Goal: Task Accomplishment & Management: Manage account settings

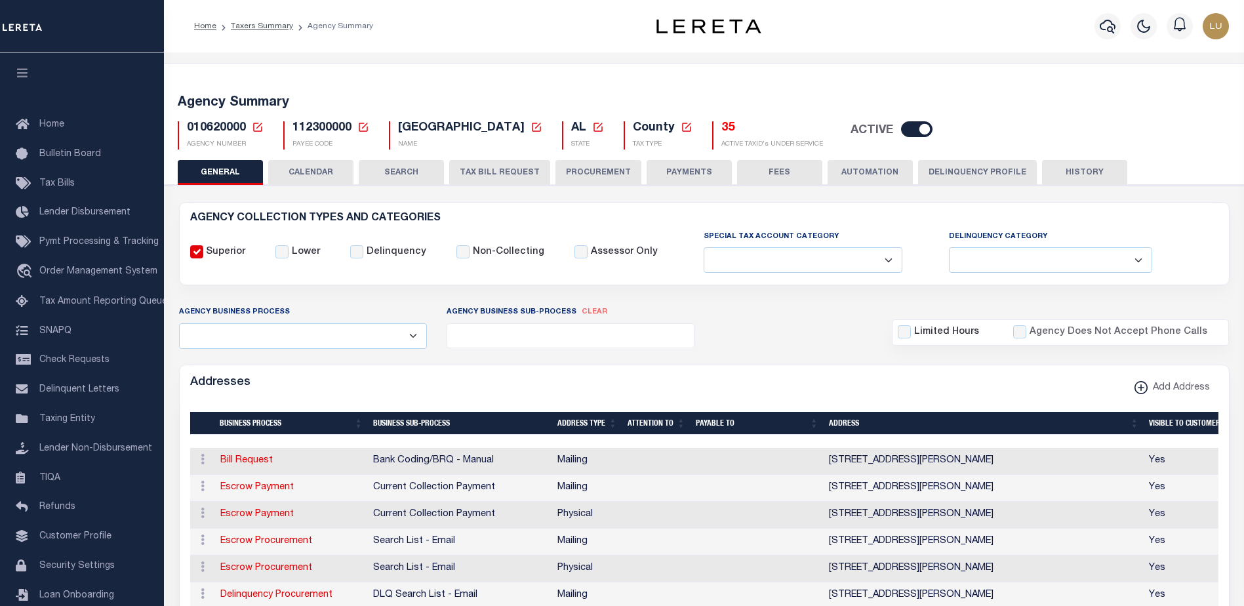
select select
click at [326, 125] on span "112300000" at bounding box center [322, 128] width 59 height 12
copy h5 "112300000"
click at [471, 99] on h5 "Agency Summary" at bounding box center [704, 103] width 1053 height 16
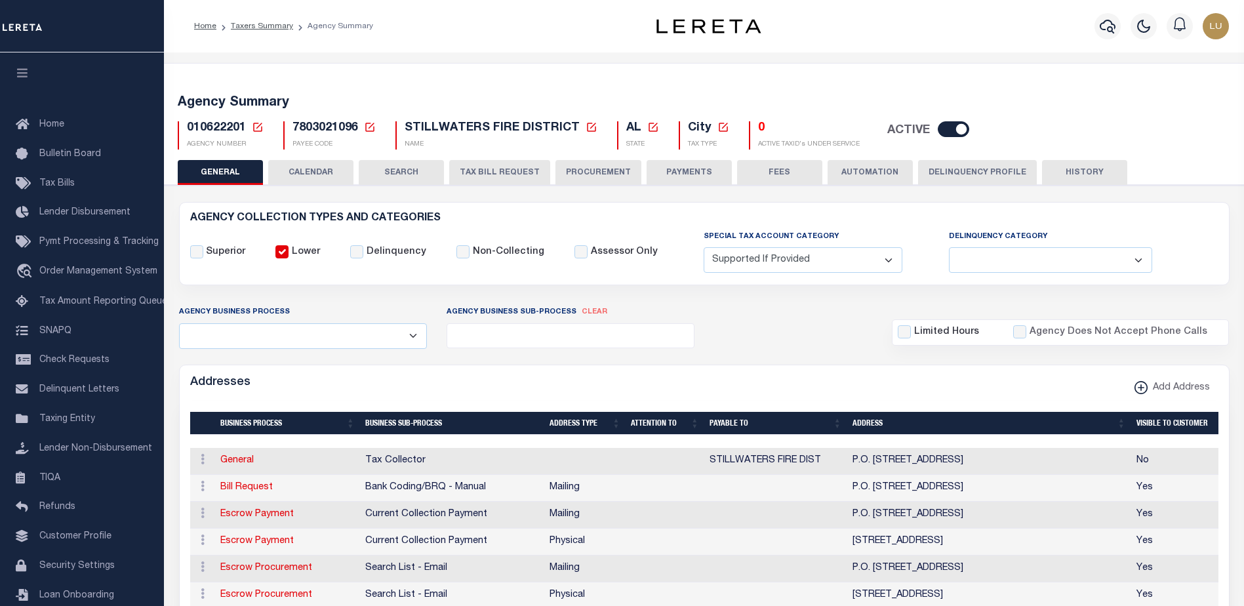
select select "2"
select select
click at [436, 106] on h5 "Agency Summary" at bounding box center [704, 103] width 1053 height 16
click at [233, 122] on span "010622201" at bounding box center [216, 128] width 59 height 12
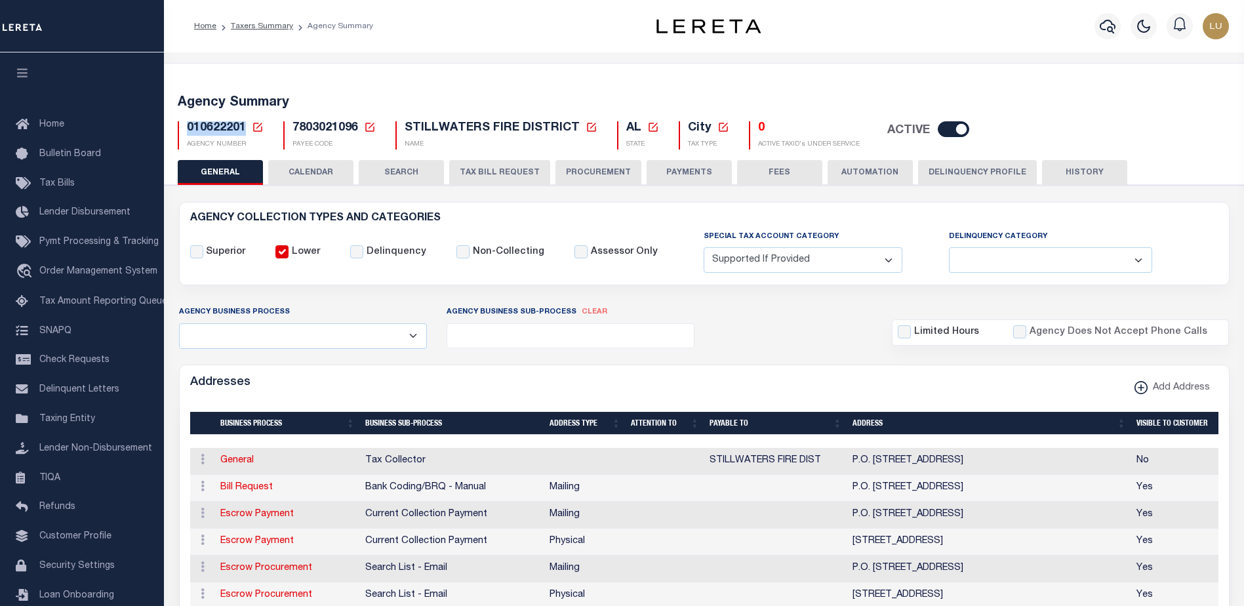
copy span "010622201"
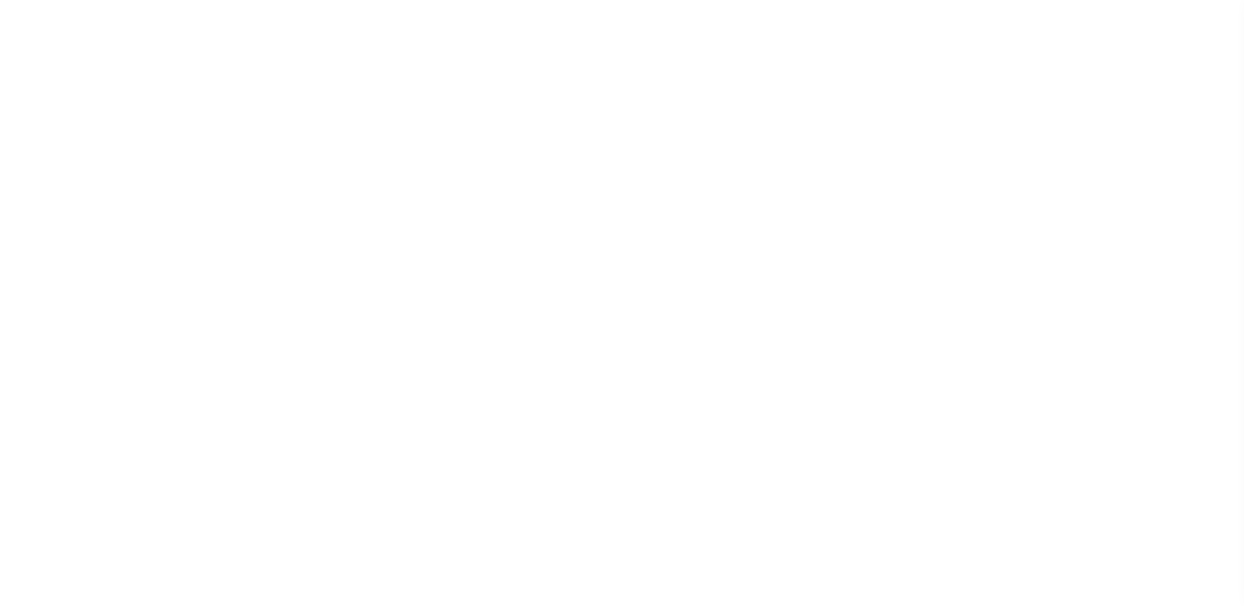
select select
click at [912, 129] on input "checkbox" at bounding box center [916, 129] width 31 height 16
checkbox input "false"
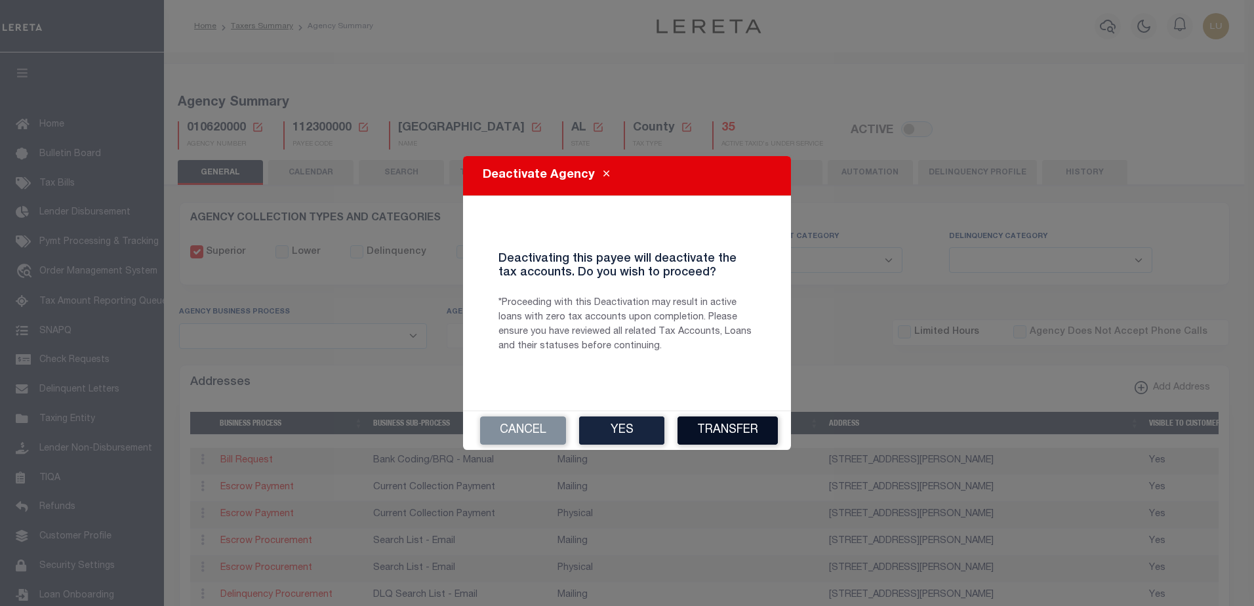
click at [744, 443] on button "Transfer" at bounding box center [728, 430] width 100 height 28
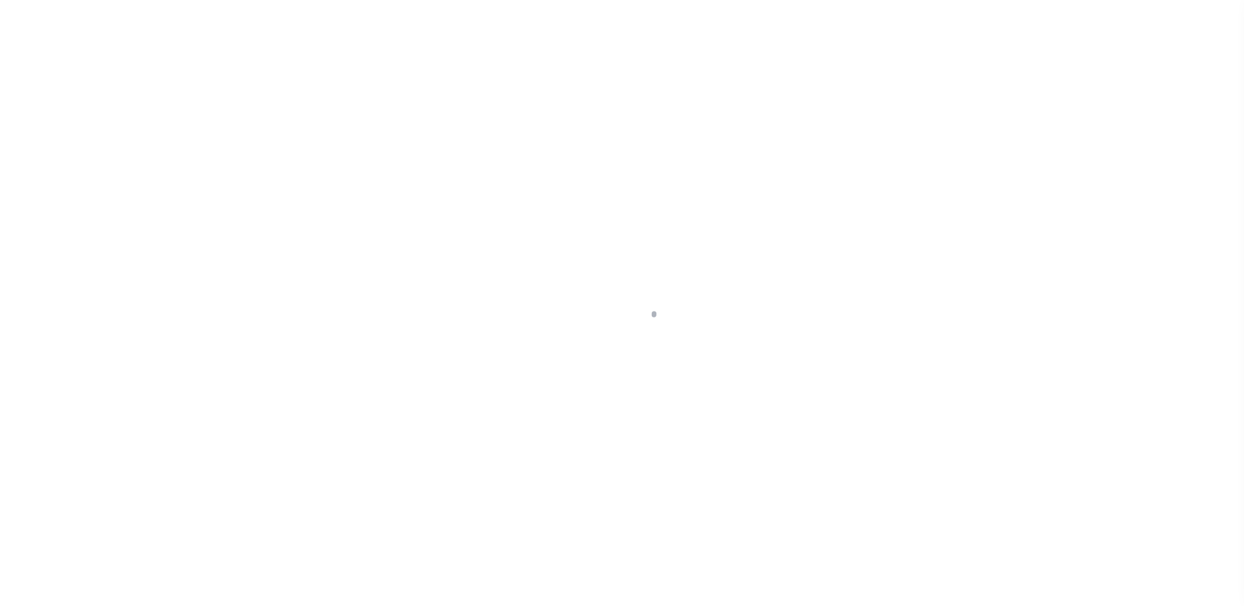
select select "100"
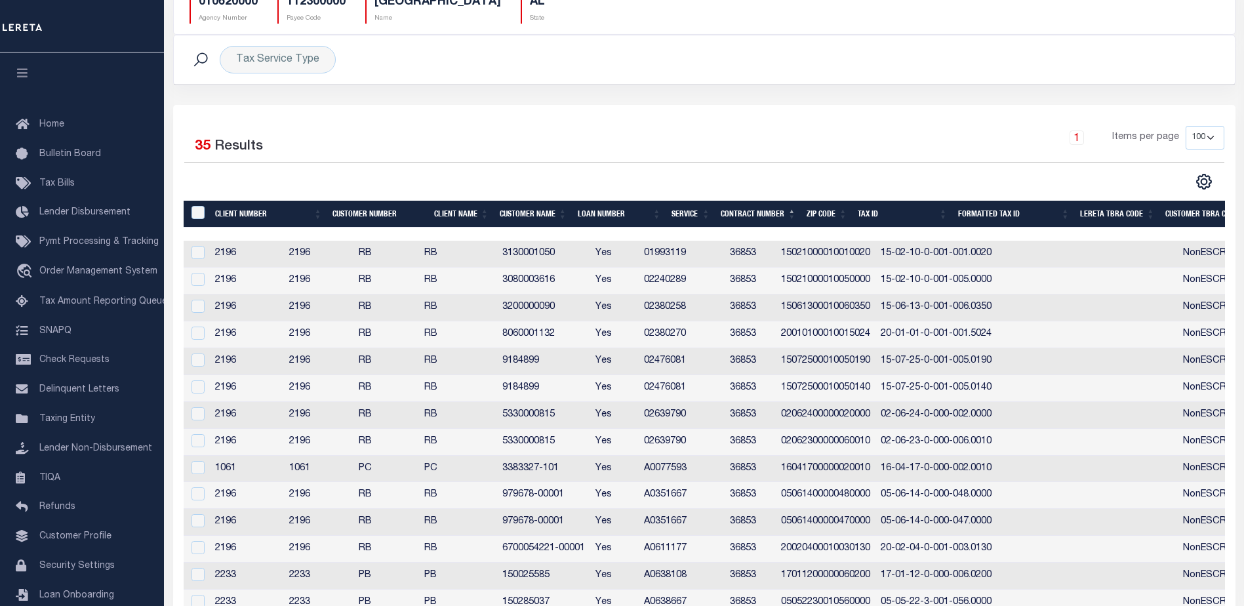
scroll to position [262, 0]
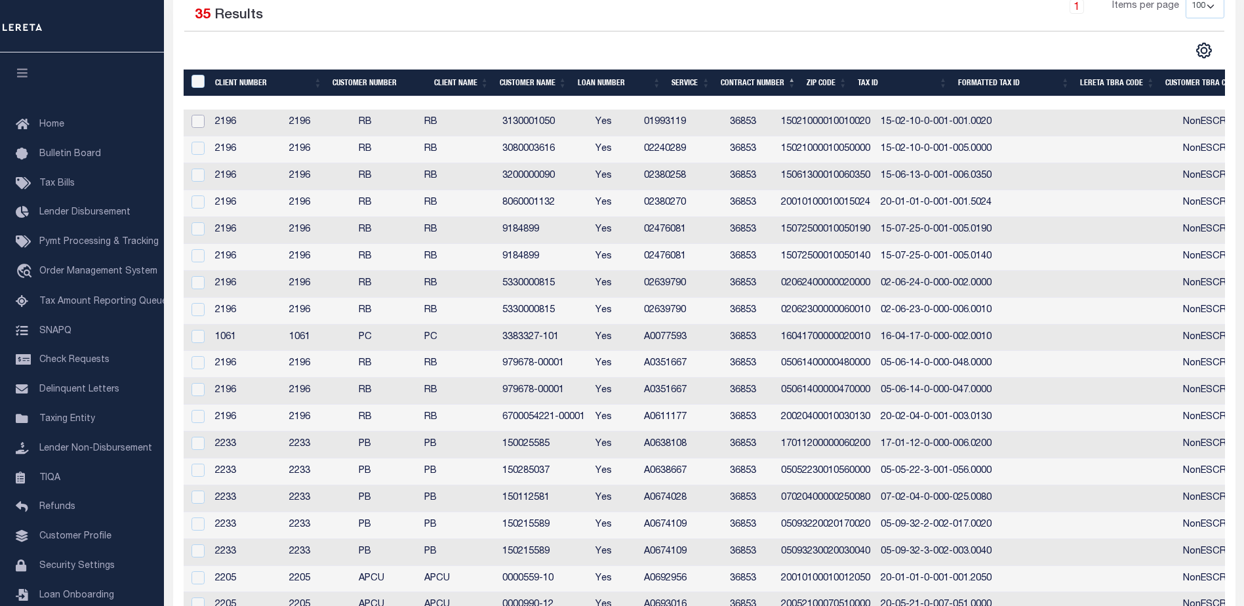
click at [192, 119] on input "checkbox" at bounding box center [198, 121] width 13 height 13
checkbox input "true"
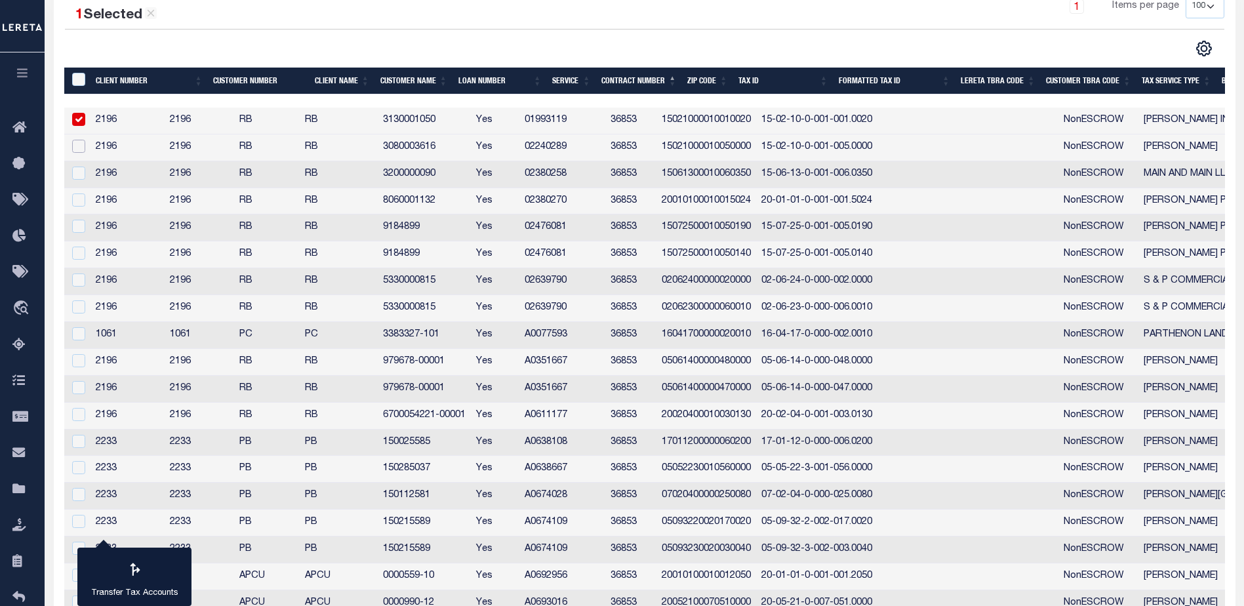
click at [79, 150] on input "checkbox" at bounding box center [78, 146] width 13 height 13
checkbox input "true"
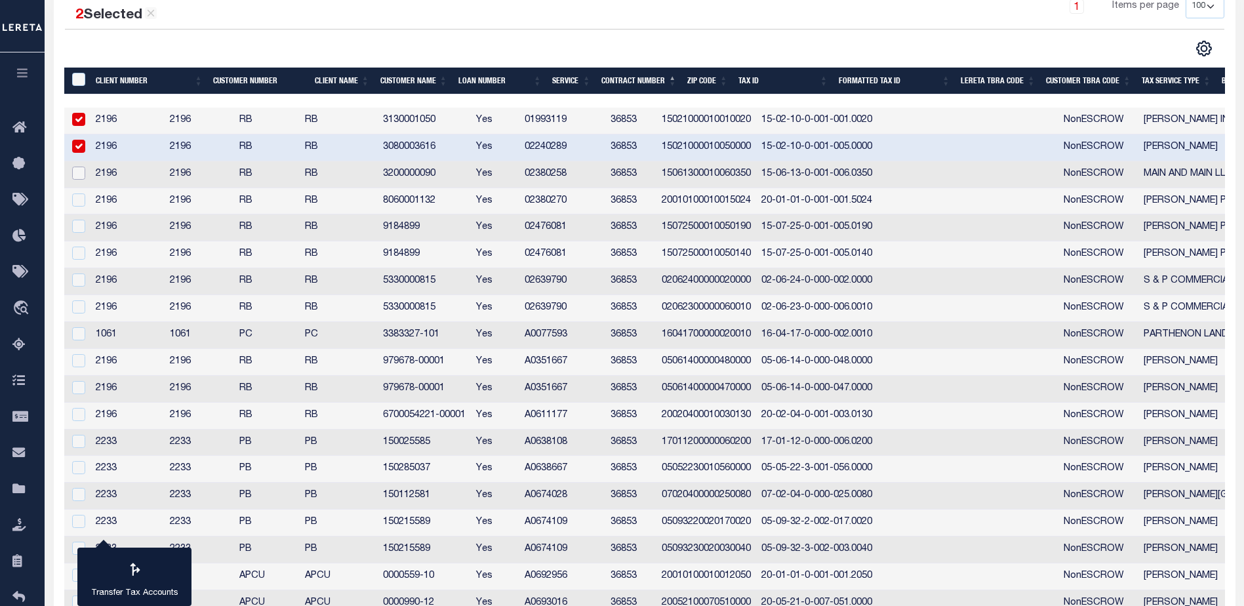
click at [75, 170] on input "checkbox" at bounding box center [78, 173] width 13 height 13
checkbox input "true"
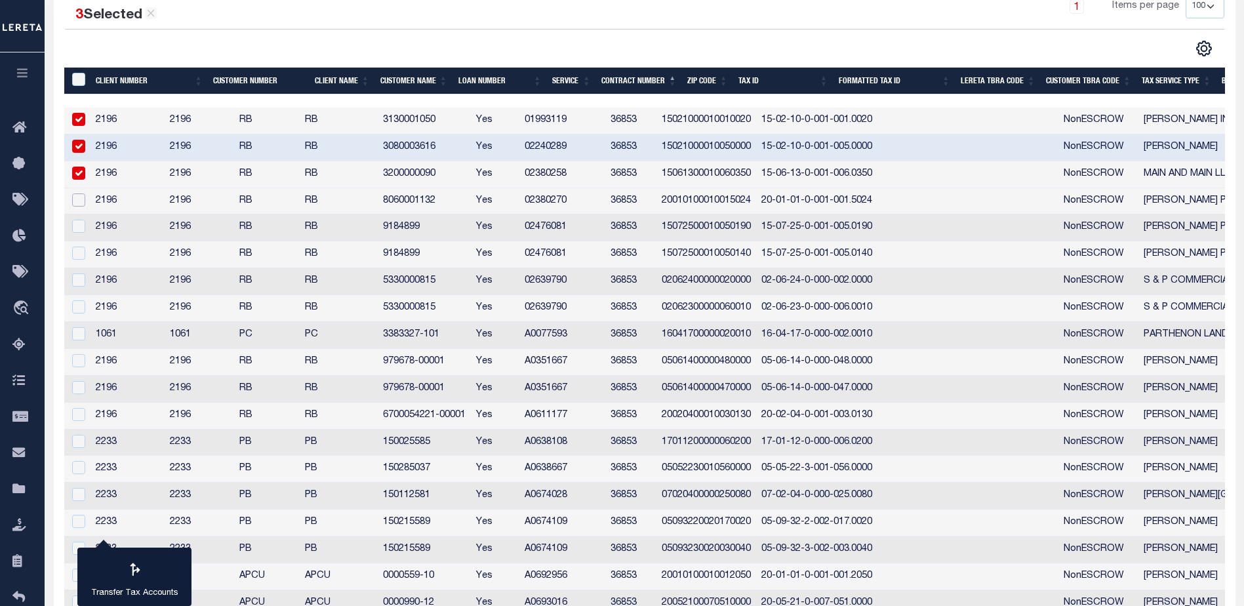
click at [73, 200] on input "checkbox" at bounding box center [78, 199] width 13 height 13
checkbox input "true"
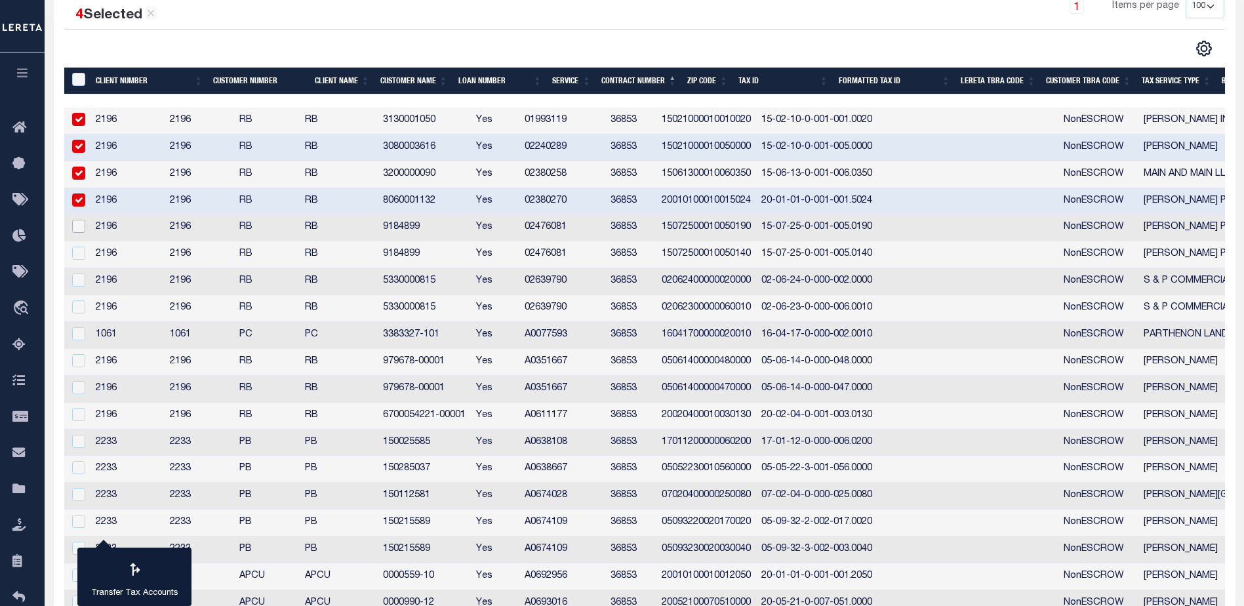
click at [75, 228] on input "checkbox" at bounding box center [78, 226] width 13 height 13
checkbox input "true"
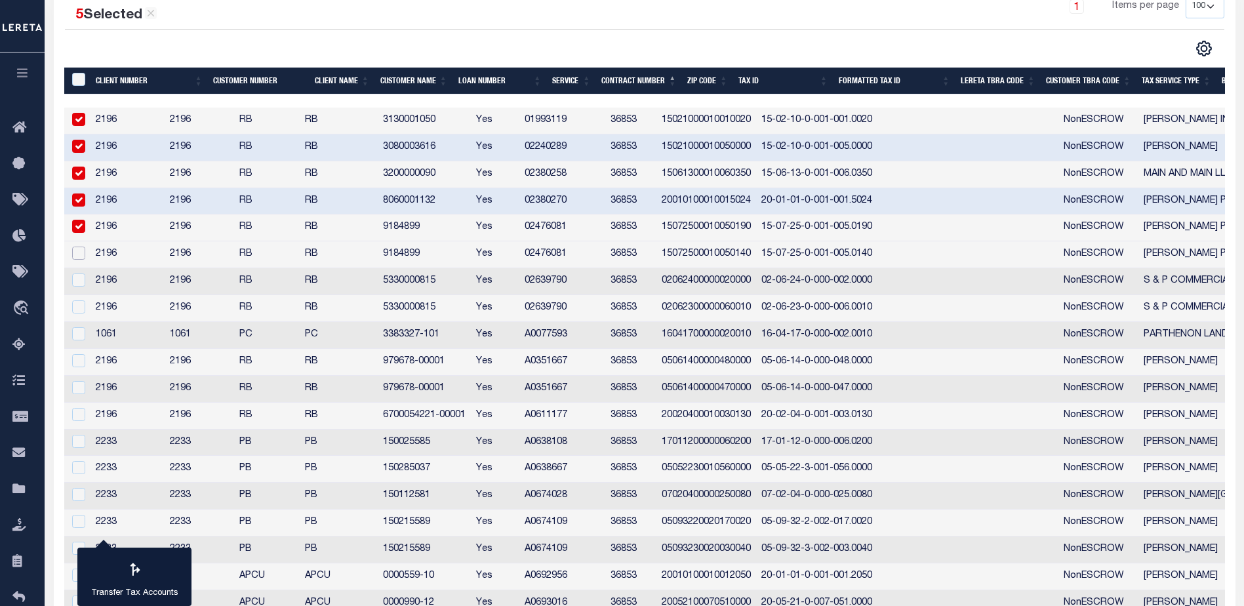
click at [76, 251] on input "checkbox" at bounding box center [78, 253] width 13 height 13
checkbox input "true"
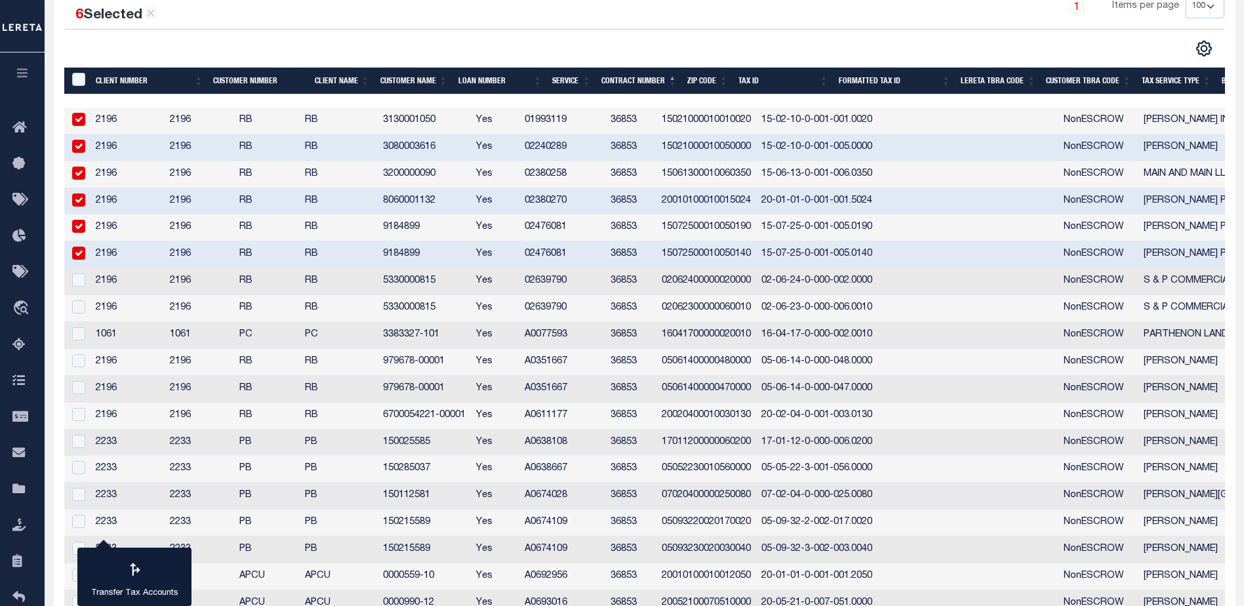
click at [71, 285] on div at bounding box center [78, 281] width 16 height 14
checkbox input "true"
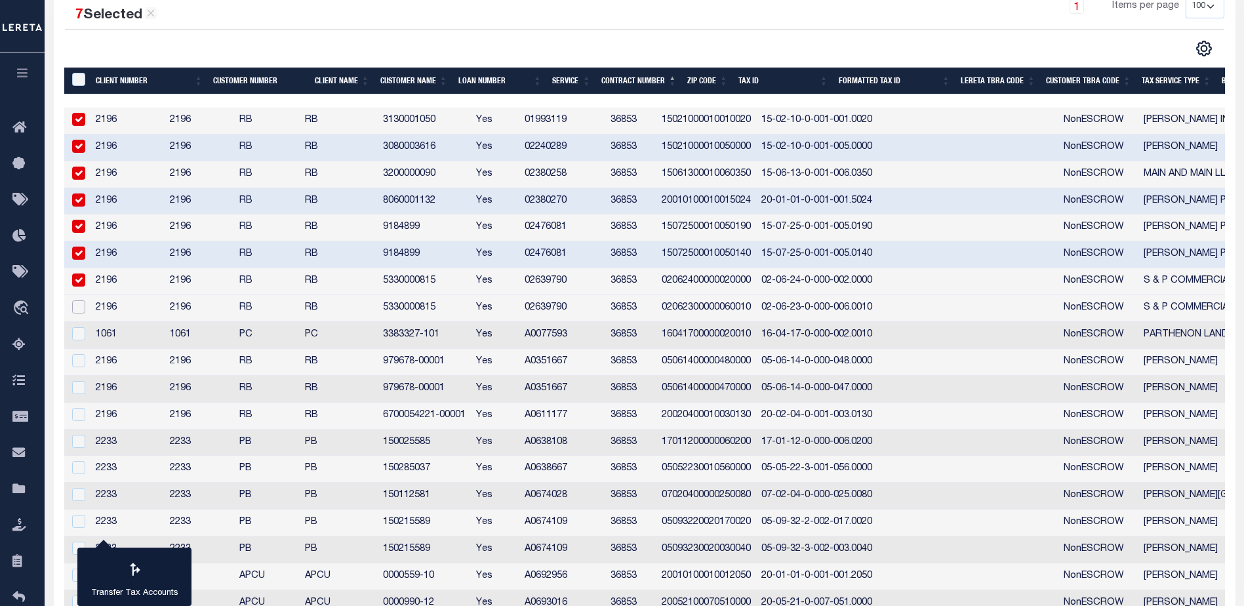
click at [75, 312] on input "checkbox" at bounding box center [78, 306] width 13 height 13
checkbox input "true"
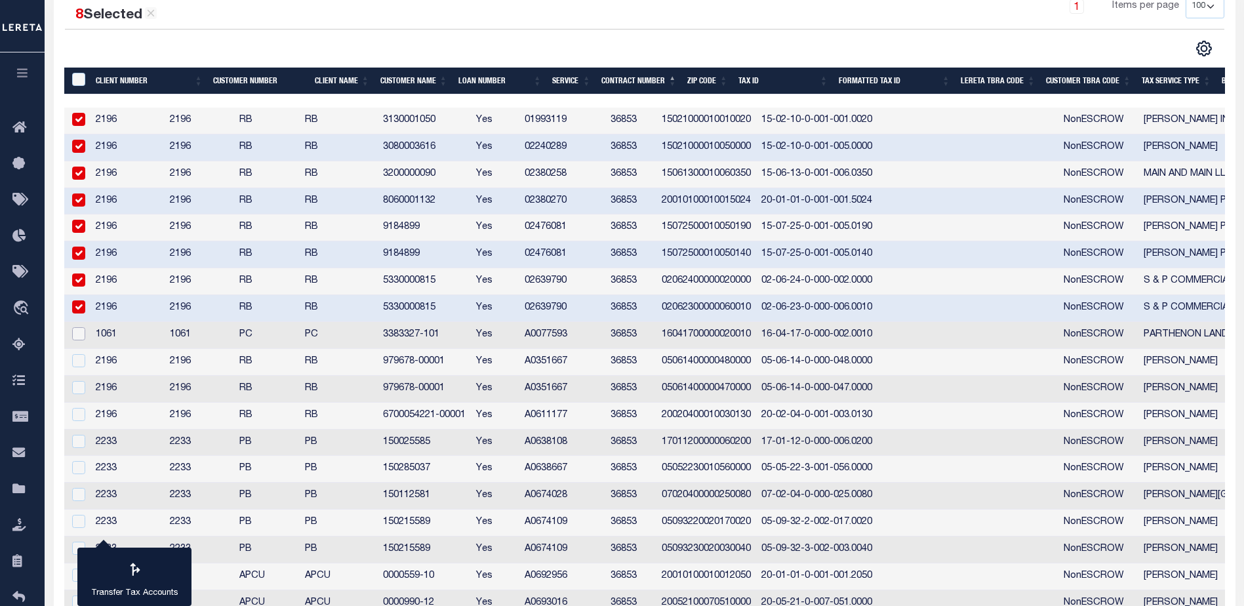
click at [77, 329] on input "checkbox" at bounding box center [78, 333] width 13 height 13
checkbox input "true"
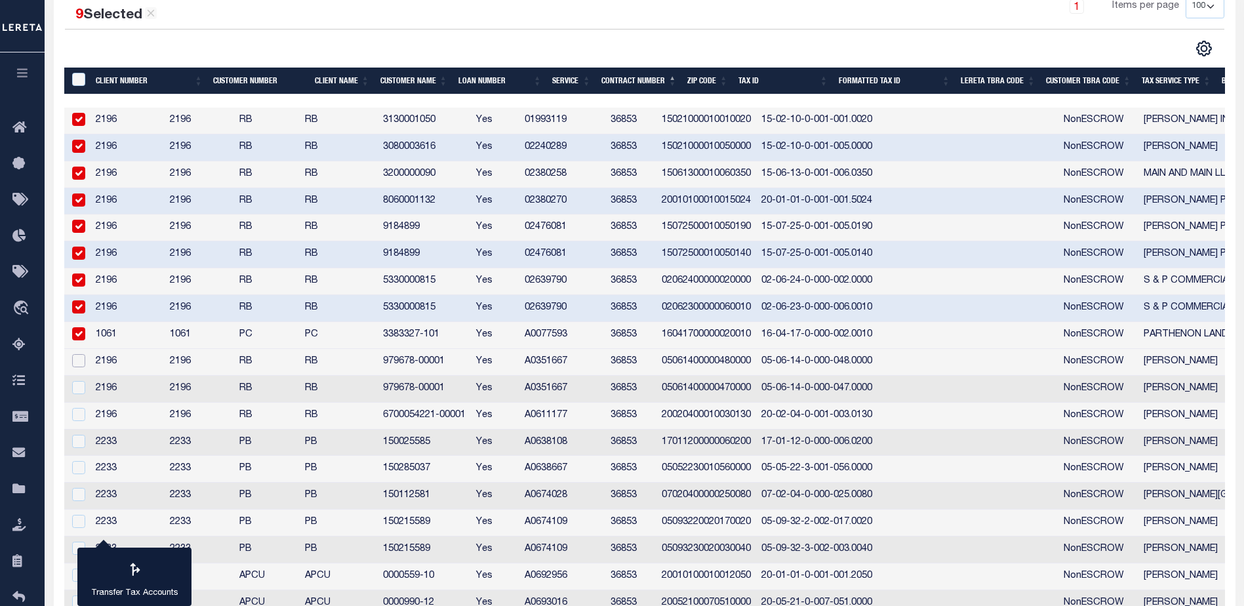
click at [75, 358] on input "checkbox" at bounding box center [78, 360] width 13 height 13
checkbox input "true"
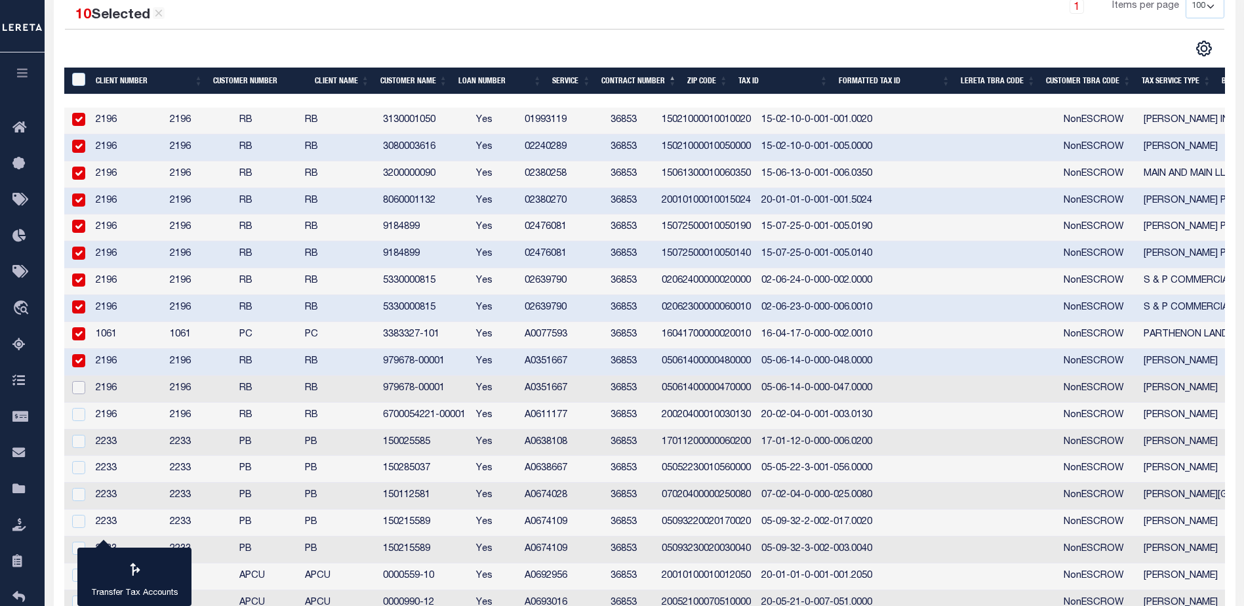
click at [85, 386] on input "checkbox" at bounding box center [78, 387] width 13 height 13
checkbox input "true"
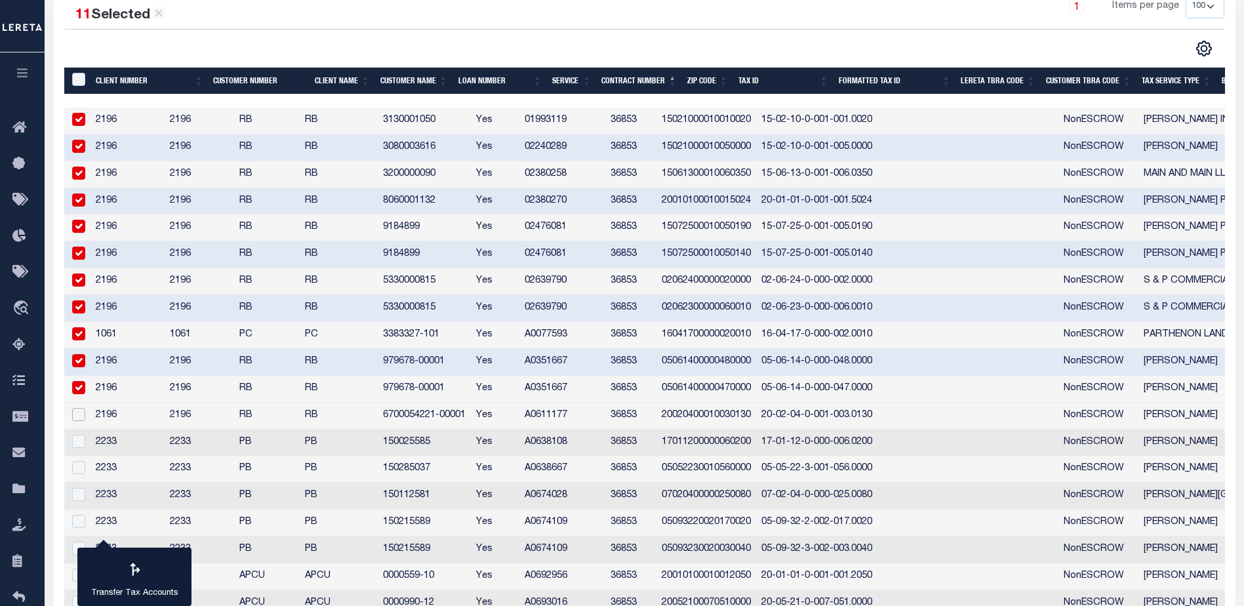
click at [79, 409] on input "checkbox" at bounding box center [78, 414] width 13 height 13
checkbox input "true"
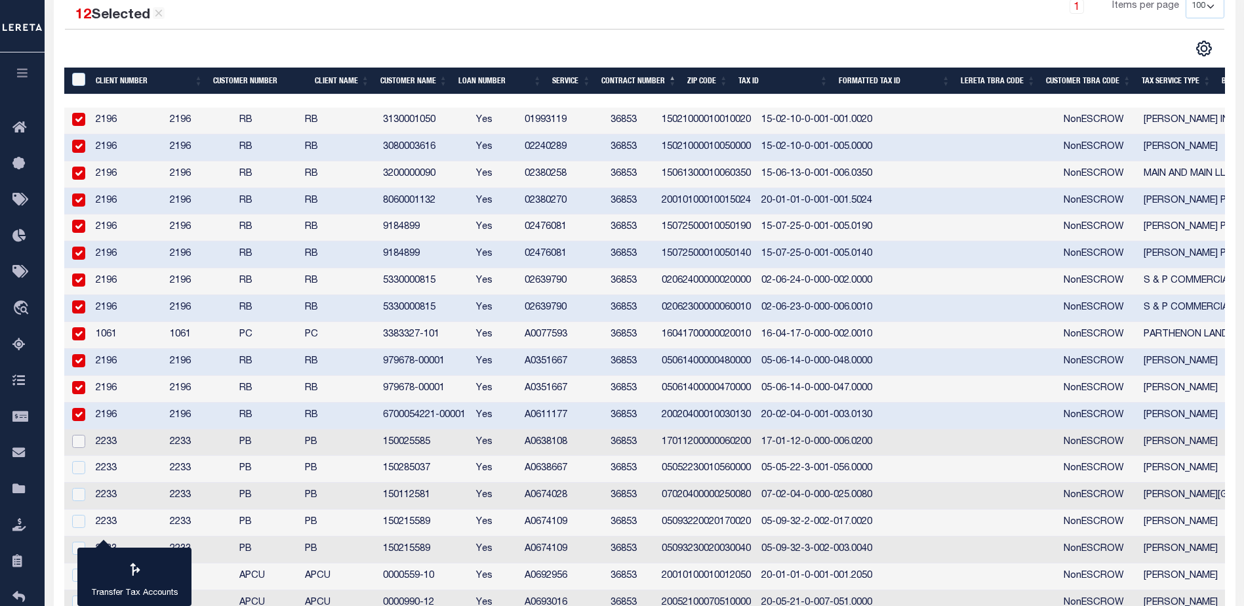
click at [75, 438] on input "checkbox" at bounding box center [78, 441] width 13 height 13
checkbox input "true"
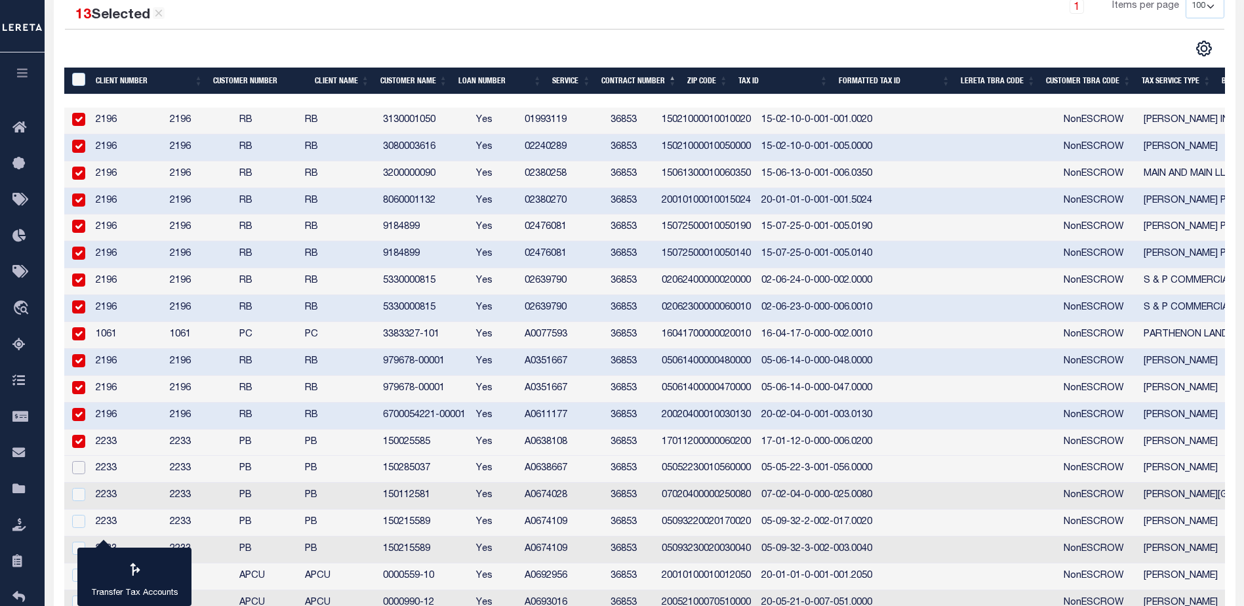
click at [77, 462] on input "checkbox" at bounding box center [78, 467] width 13 height 13
checkbox input "true"
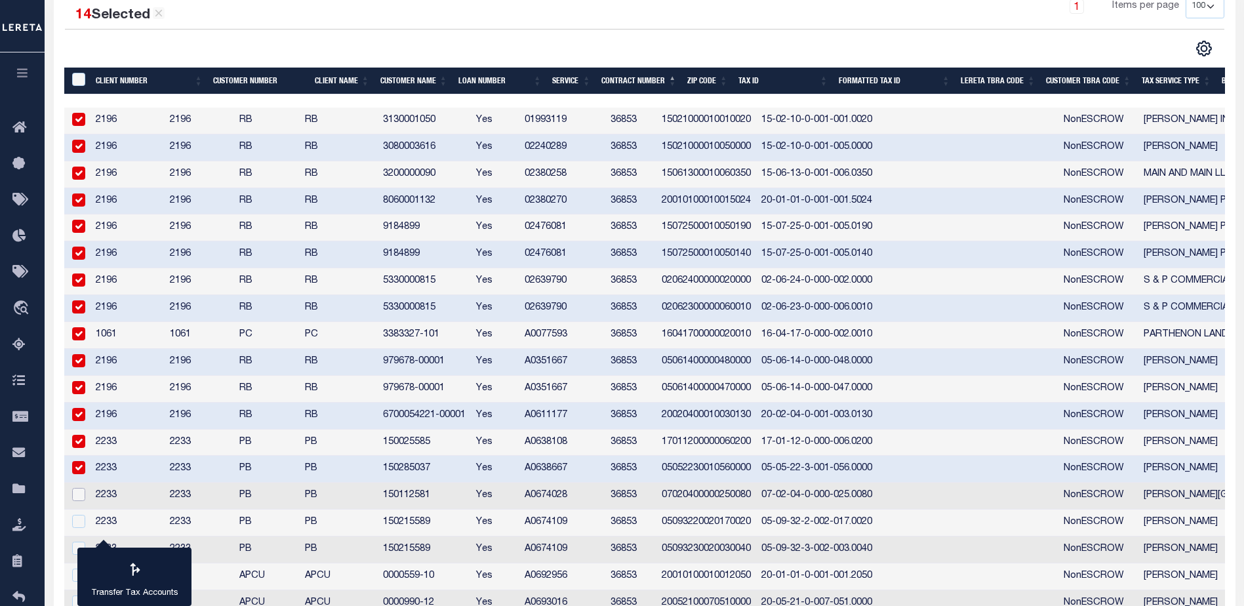
click at [84, 501] on input "checkbox" at bounding box center [78, 494] width 13 height 13
checkbox input "true"
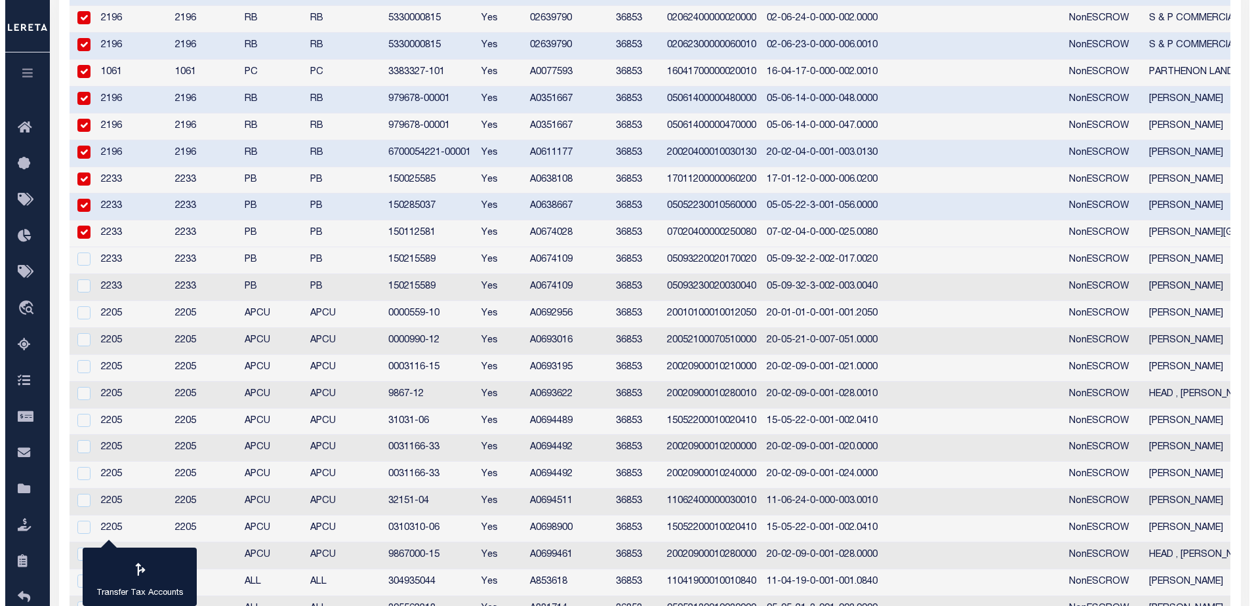
scroll to position [197, 0]
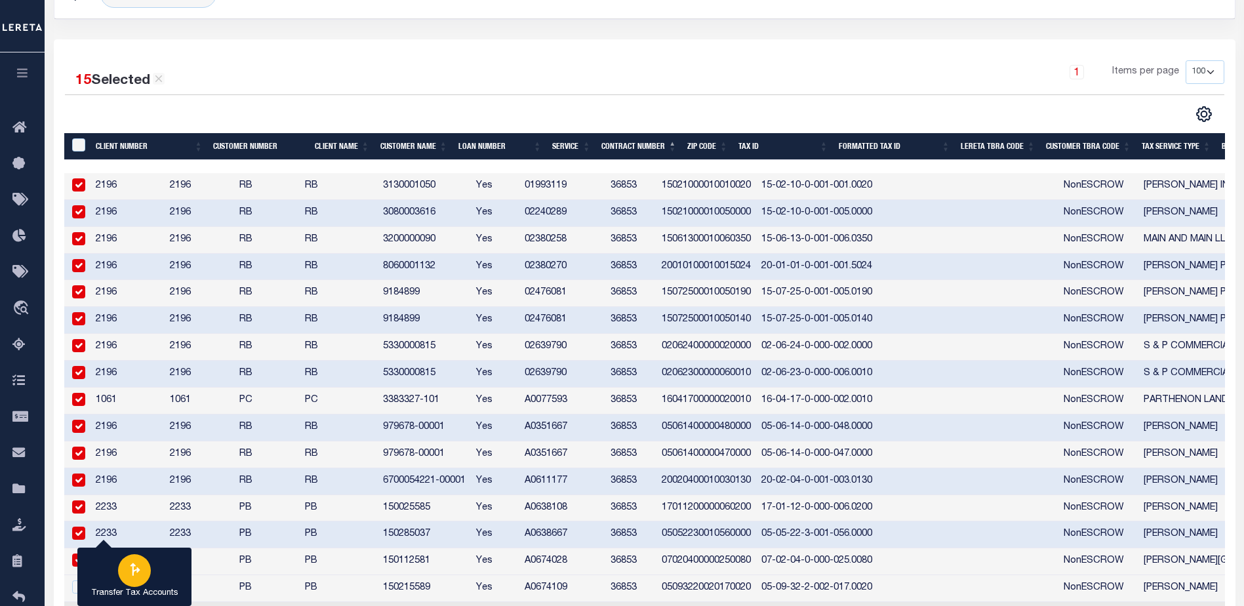
click at [148, 563] on div "button" at bounding box center [134, 570] width 33 height 33
type input "010620000"
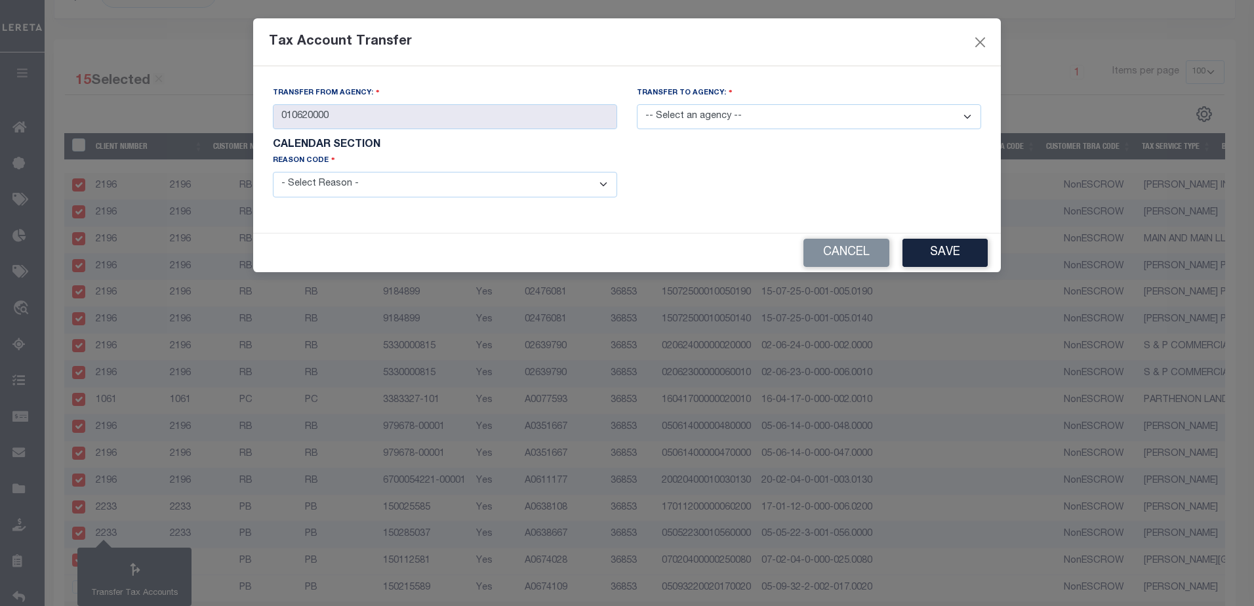
click at [668, 110] on select "-- Select an agency -- 010622201 010628801" at bounding box center [809, 117] width 344 height 26
click at [669, 120] on select "-- Select an agency -- 010622201 010628801" at bounding box center [809, 117] width 344 height 26
select select "010622201"
click at [637, 104] on select "-- Select an agency -- 010622201 010628801" at bounding box center [809, 117] width 344 height 26
click at [539, 179] on form "Transfer from Agency: 010620000 Transfer to Agency: -- Select an agency -- 0106…" at bounding box center [627, 149] width 708 height 127
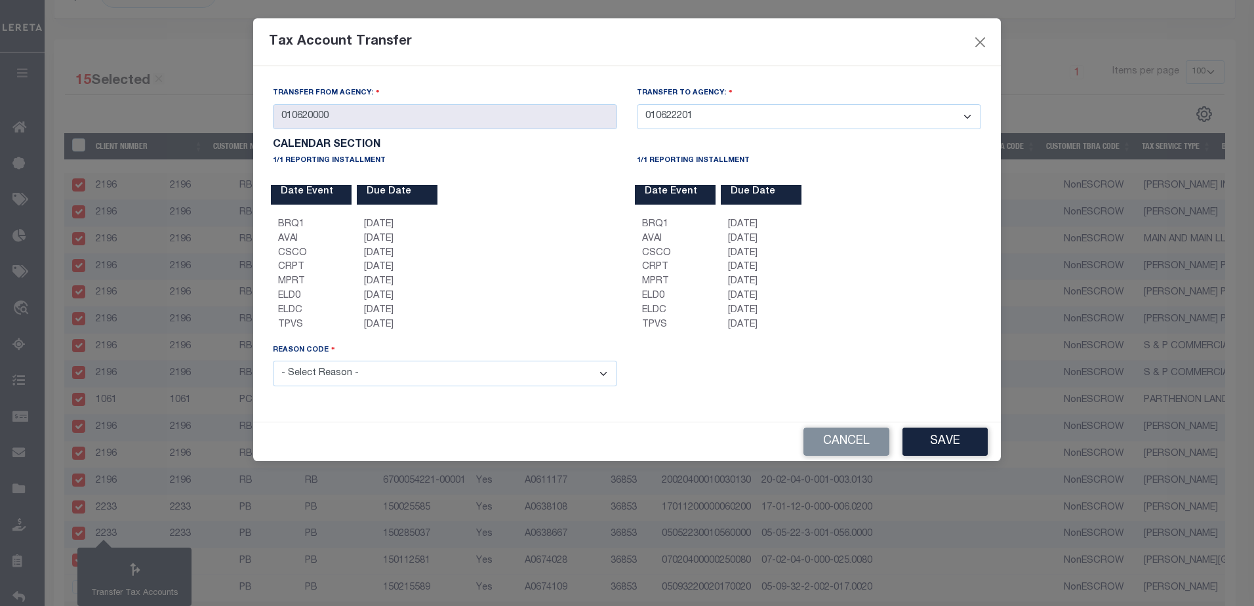
select select "099"
click at [273, 363] on select "- Select Reason - 099 - Other (Provide additional detail) ACT - Agency Changed …" at bounding box center [445, 374] width 344 height 26
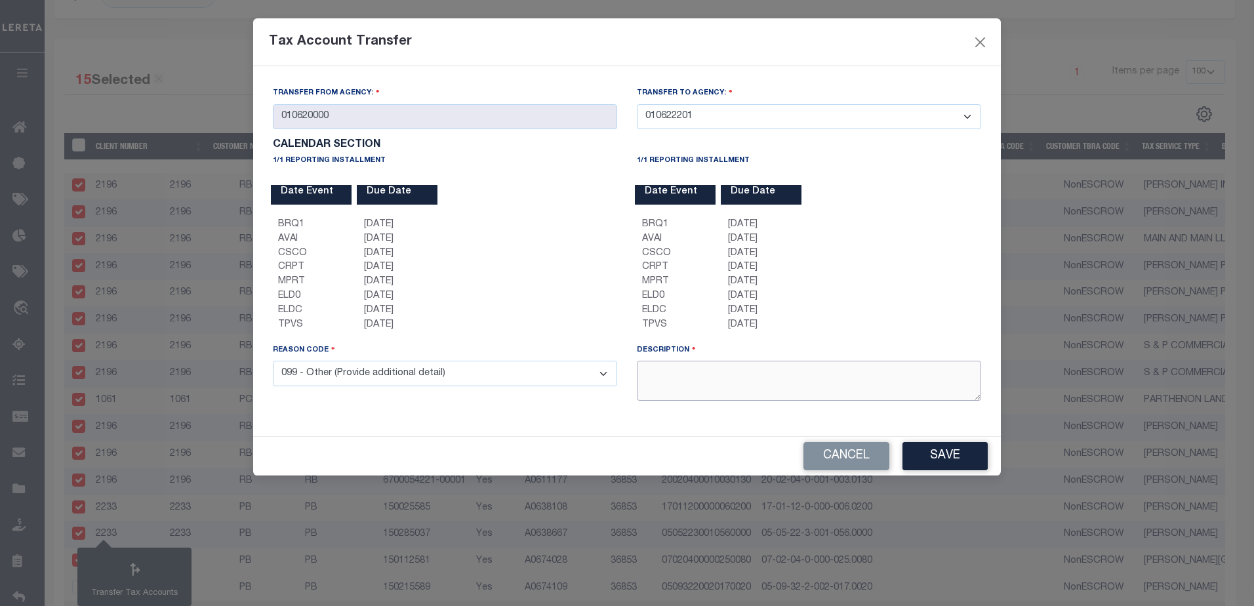
click at [782, 384] on textarea at bounding box center [809, 381] width 344 height 40
type textarea "Testing Bug"
click at [972, 458] on button "Save" at bounding box center [944, 456] width 85 height 28
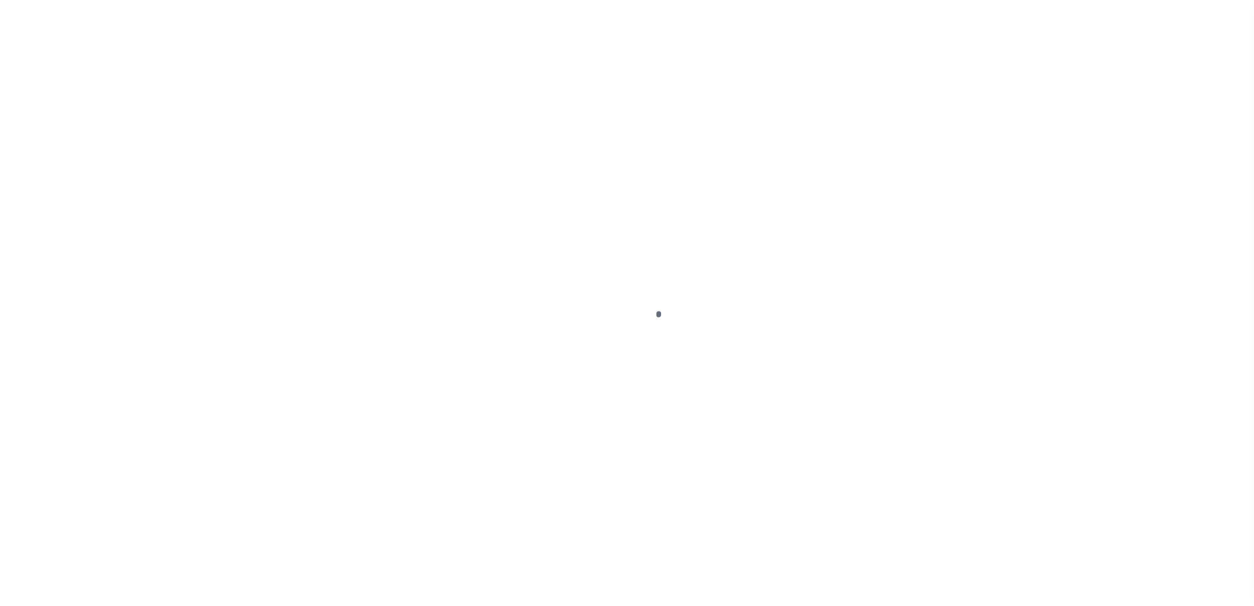
select select "100"
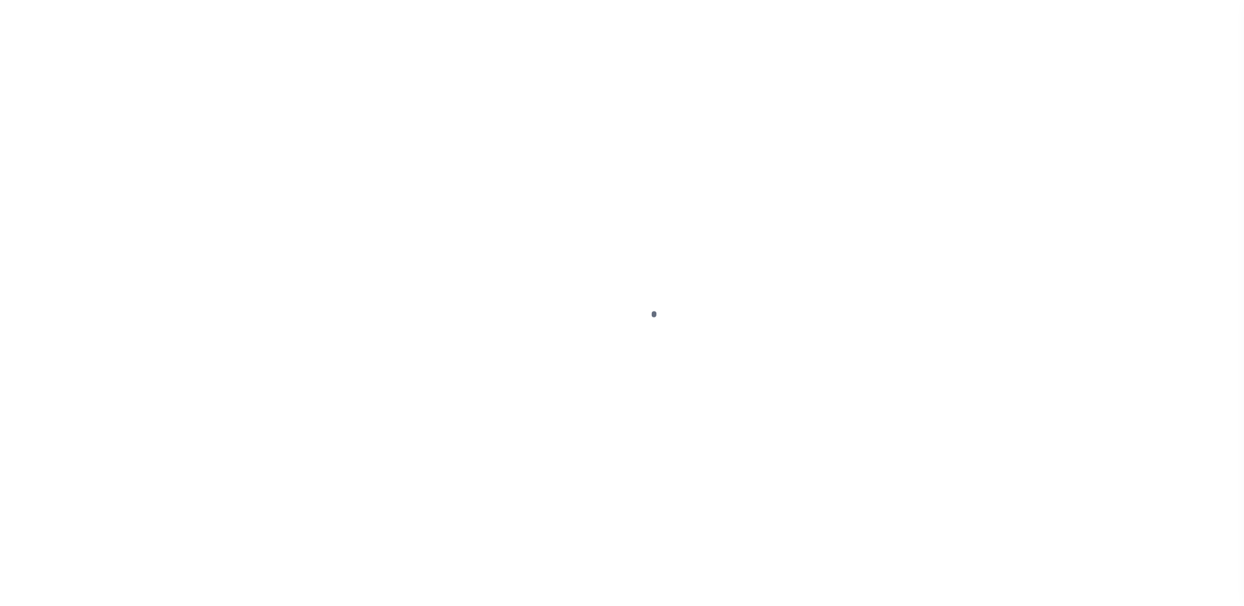
select select "100"
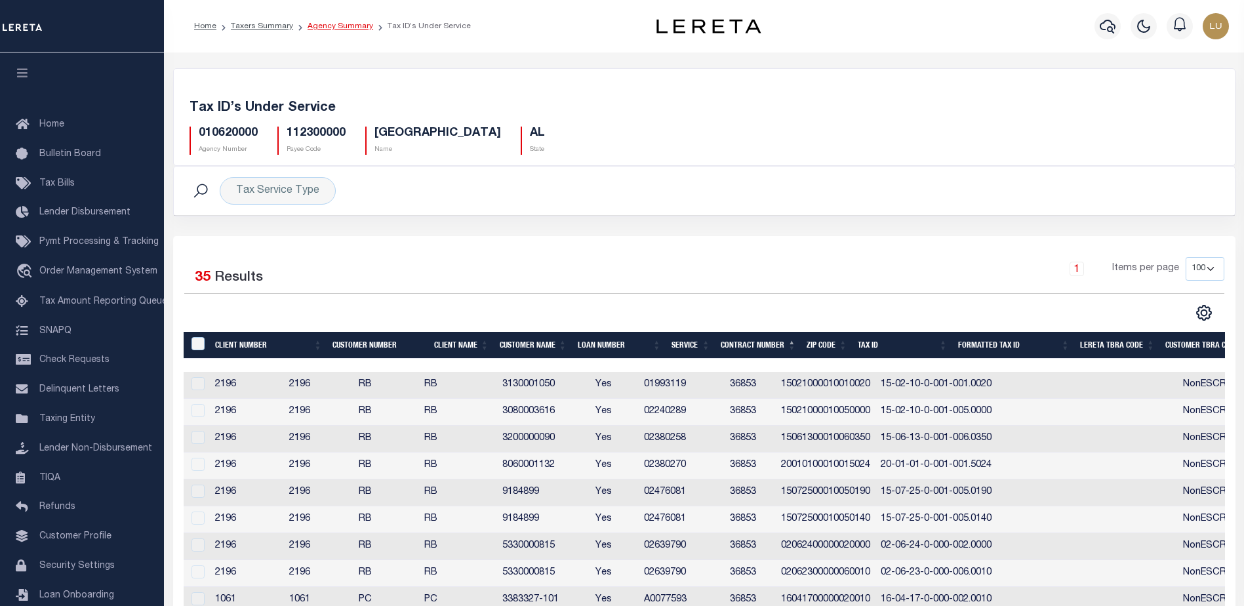
click at [352, 28] on link "Agency Summary" at bounding box center [341, 26] width 66 height 8
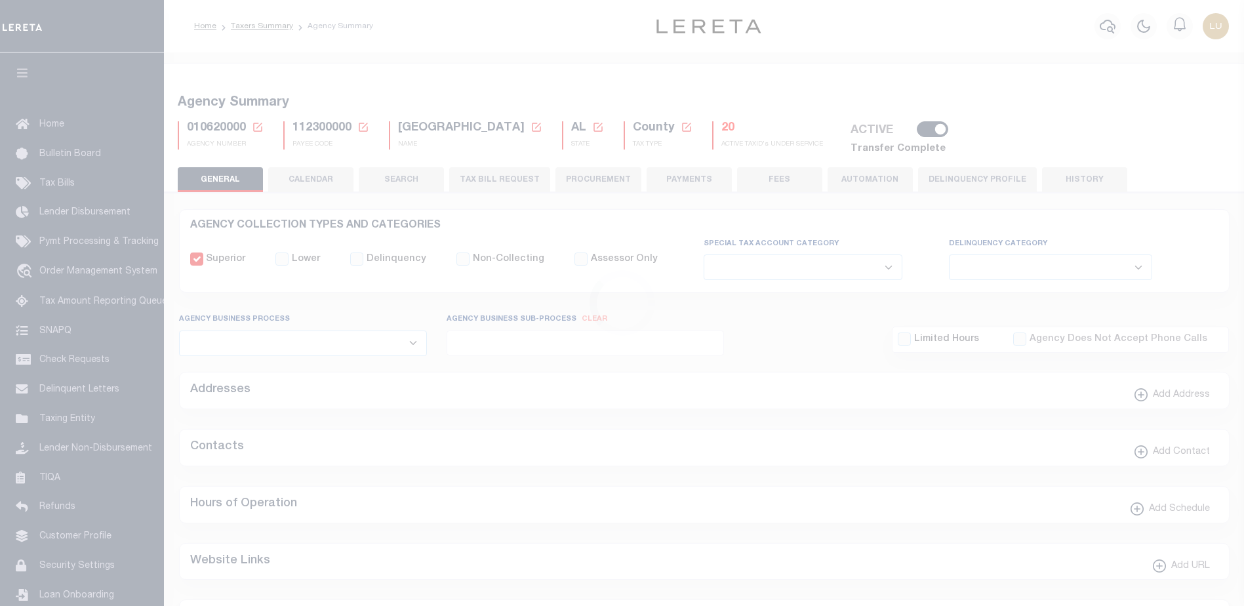
select select
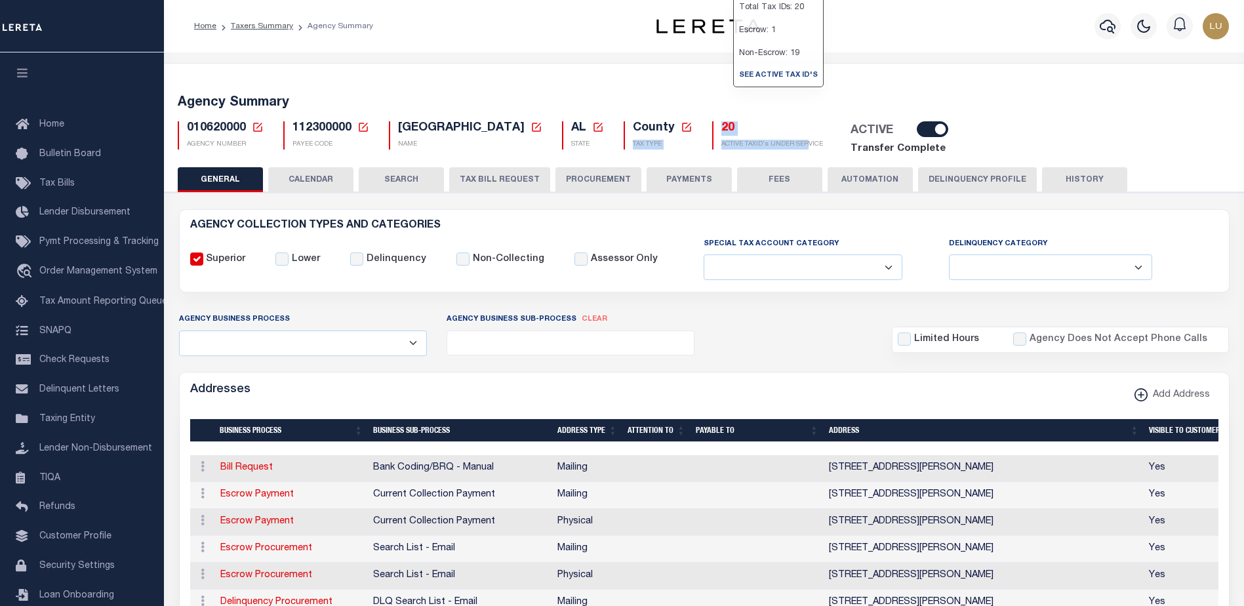
drag, startPoint x: 705, startPoint y: 119, endPoint x: 796, endPoint y: 145, distance: 94.1
click at [813, 151] on div "010620000 Agency Number Edit Cancel Ok" at bounding box center [704, 134] width 1073 height 46
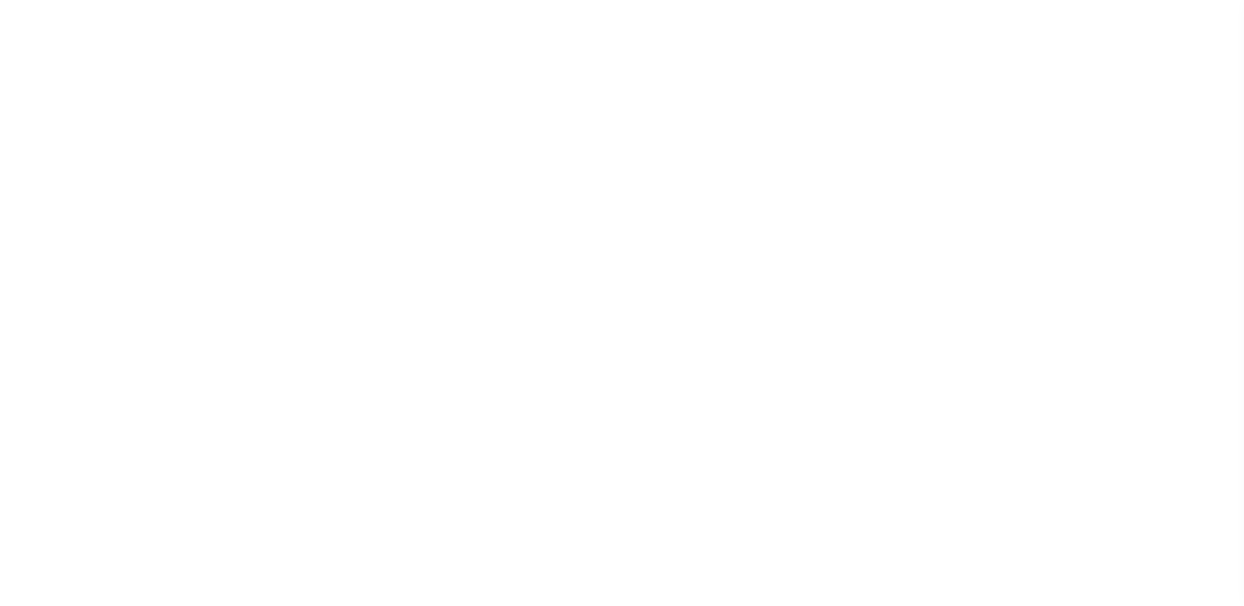
select select "2"
select select
